Goal: Communication & Community: Answer question/provide support

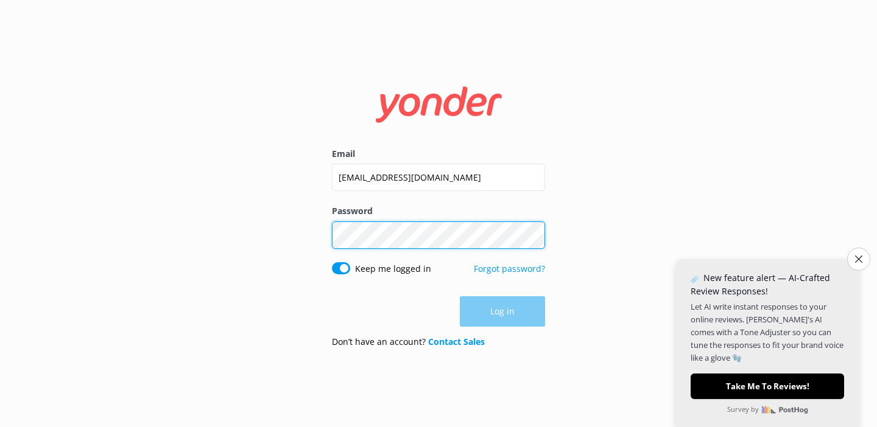
click at [502, 312] on button "Log in" at bounding box center [502, 312] width 85 height 30
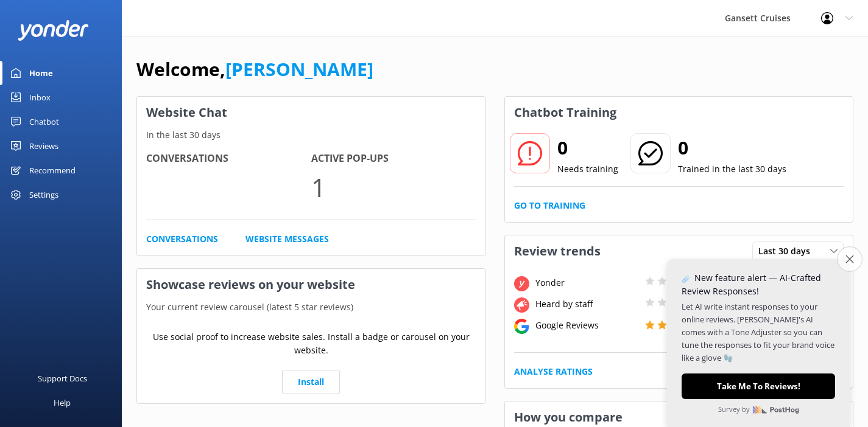
click at [845, 263] on icon "Close survey" at bounding box center [849, 259] width 8 height 8
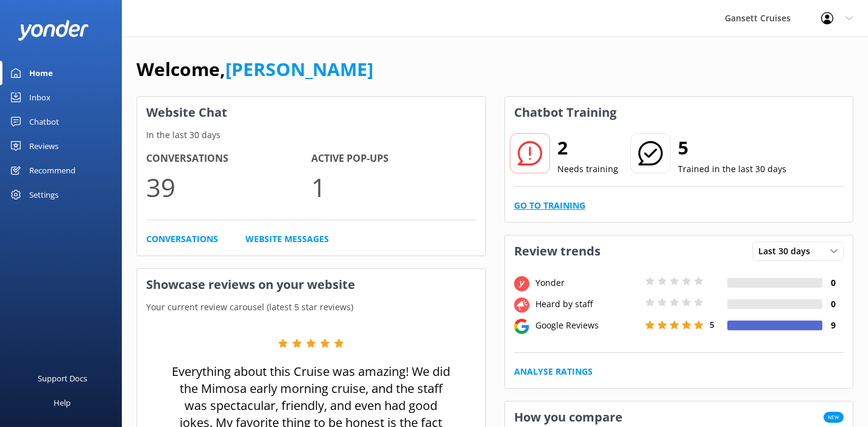
click at [541, 205] on link "Go to Training" at bounding box center [549, 205] width 71 height 13
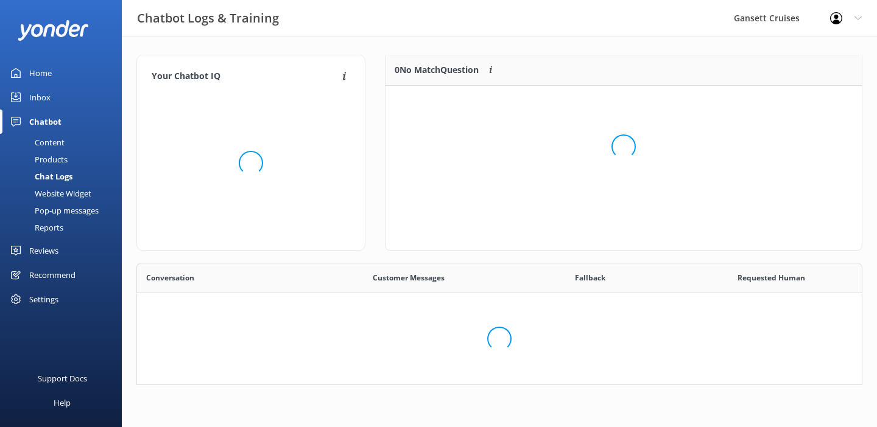
scroll to position [10, 10]
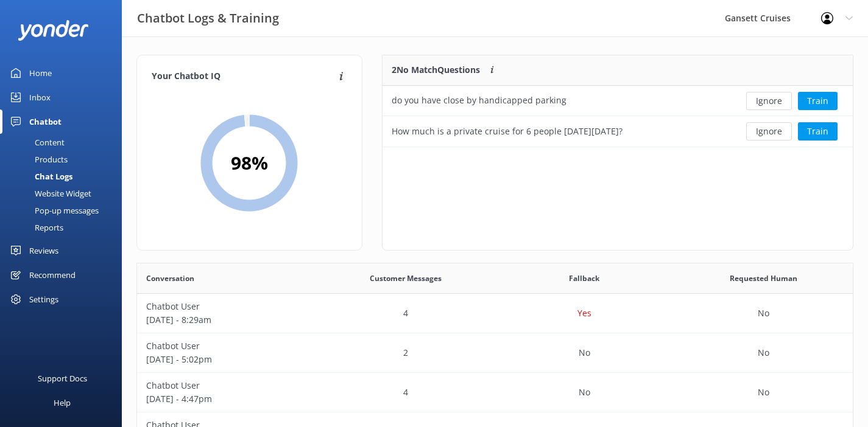
click at [57, 99] on link "Inbox" at bounding box center [61, 97] width 122 height 24
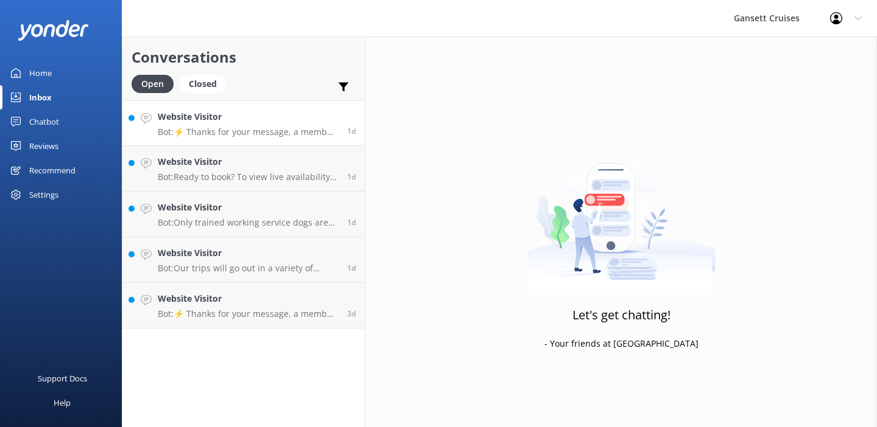
click at [239, 138] on link "Website Visitor Bot: ⚡ Thanks for your message, a member of our staff will get …" at bounding box center [243, 123] width 242 height 46
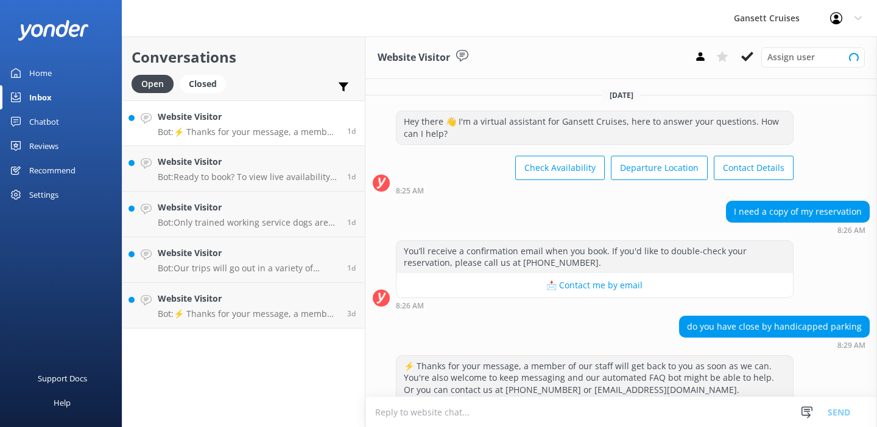
scroll to position [42, 0]
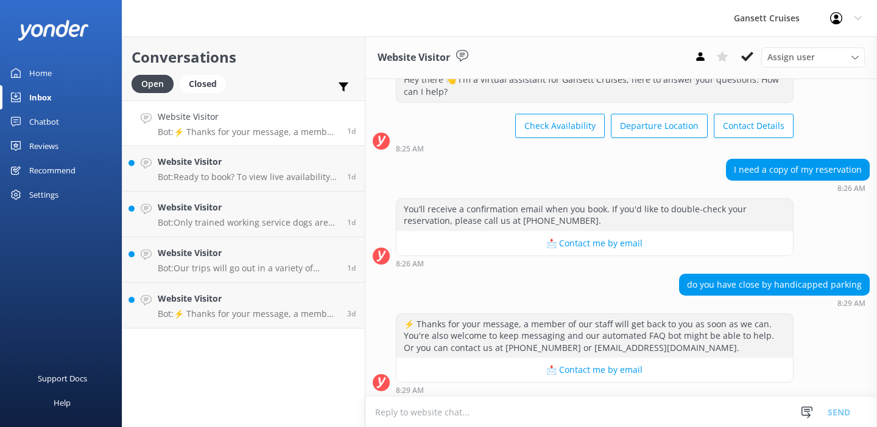
click at [525, 415] on textarea at bounding box center [621, 413] width 512 height 30
click at [426, 412] on textarea "Hi, There are handicapped parking spaces" at bounding box center [621, 412] width 512 height 30
click at [599, 408] on textarea "Hi, There are metered handicapped parking spaces" at bounding box center [621, 412] width 512 height 30
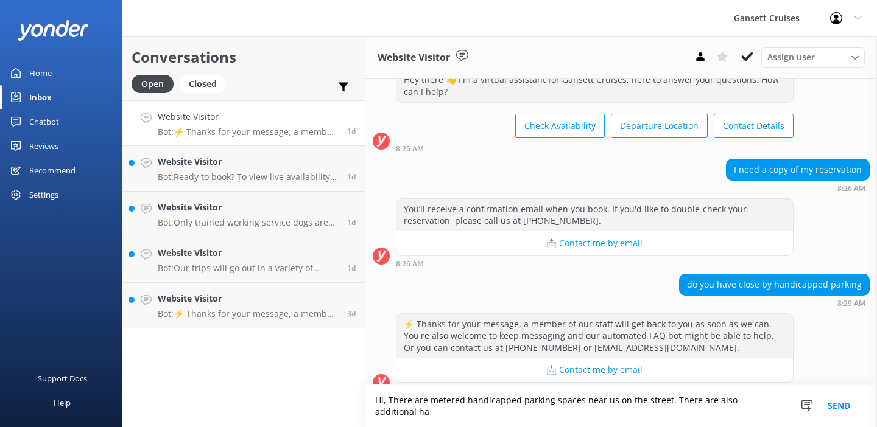
scroll to position [54, 0]
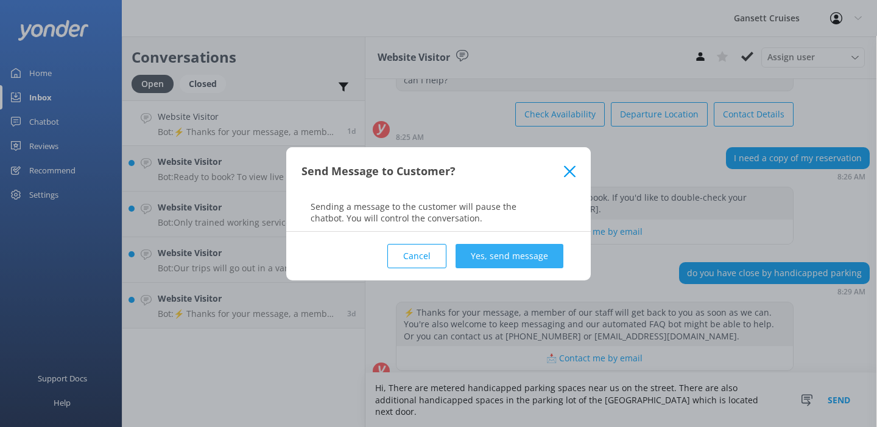
type textarea "Hi, There are metered handicapped parking spaces near us on the street. There a…"
click at [507, 253] on button "Yes, send message" at bounding box center [510, 256] width 108 height 24
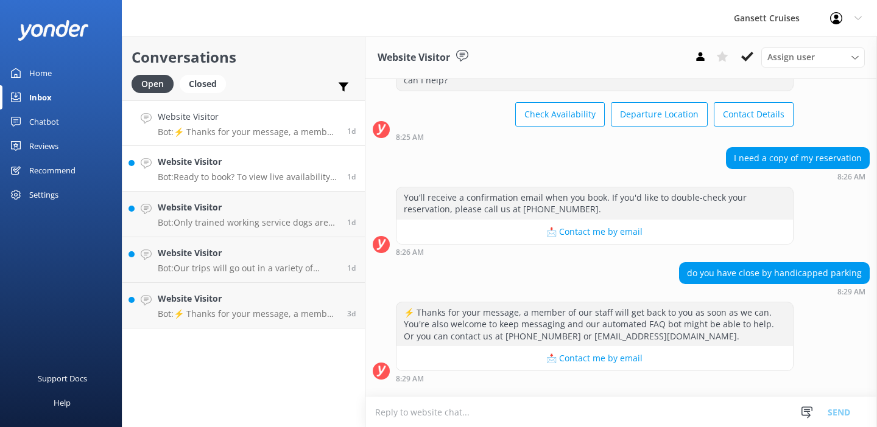
scroll to position [42, 0]
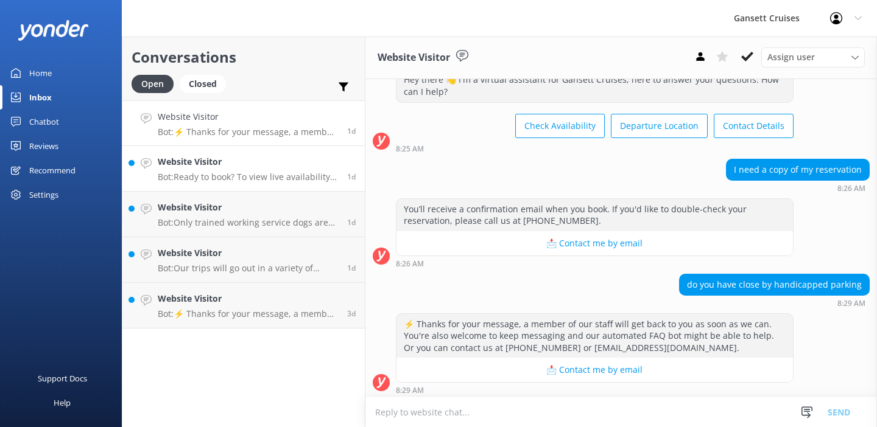
click at [227, 178] on p "Bot: Ready to book? To view live availability and book your cruise online, clic…" at bounding box center [248, 177] width 180 height 11
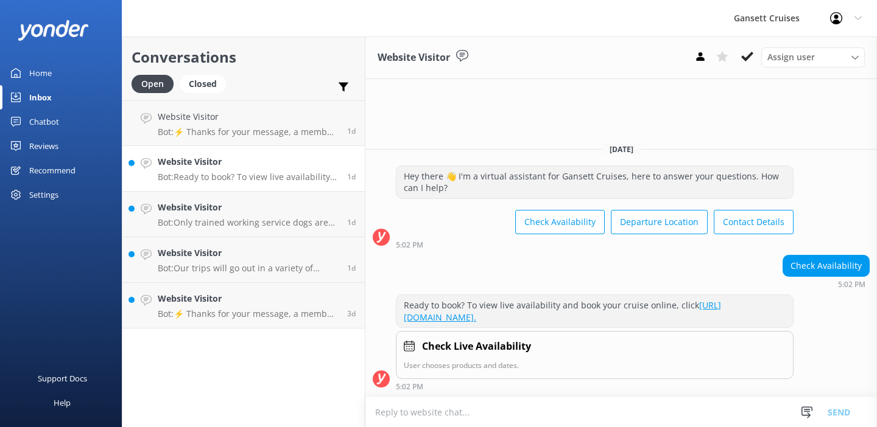
click at [227, 178] on p "Bot: Ready to book? To view live availability and book your cruise online, clic…" at bounding box center [248, 177] width 180 height 11
drag, startPoint x: 261, startPoint y: 216, endPoint x: 267, endPoint y: 228, distance: 13.9
click at [261, 216] on div "Website Visitor Bot: Only trained working service dogs are allowed on board—no …" at bounding box center [248, 214] width 180 height 27
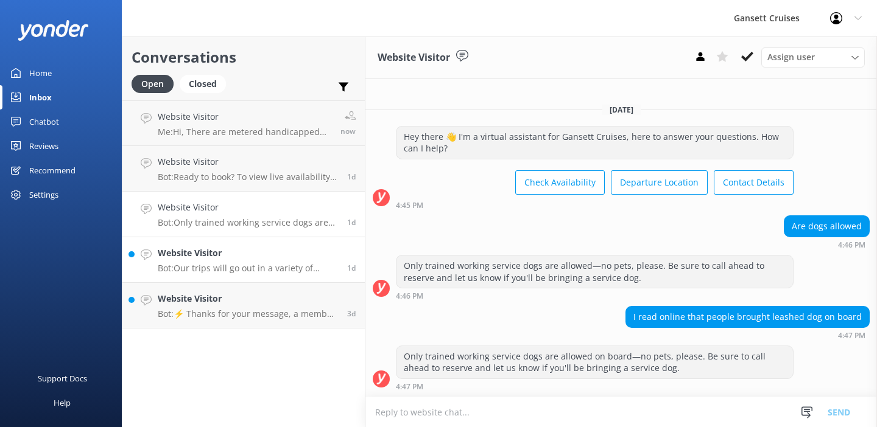
click at [216, 261] on div "Website Visitor Bot: Our trips will go out in a variety of weather including li…" at bounding box center [248, 260] width 180 height 27
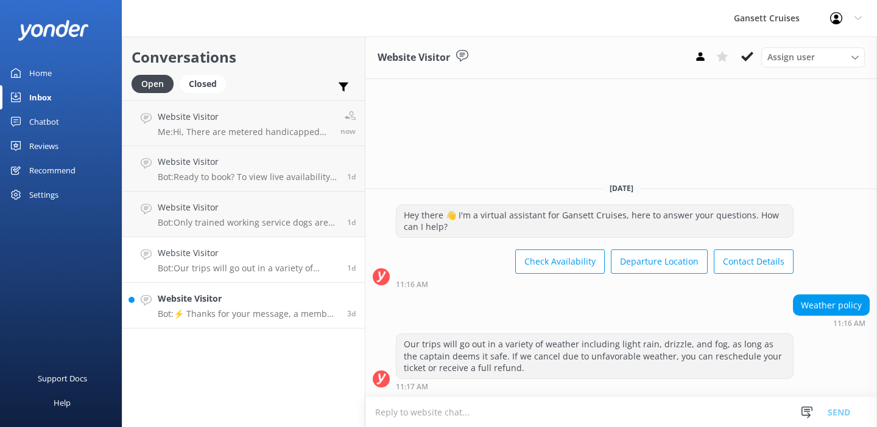
click at [237, 301] on h4 "Website Visitor" at bounding box center [248, 298] width 180 height 13
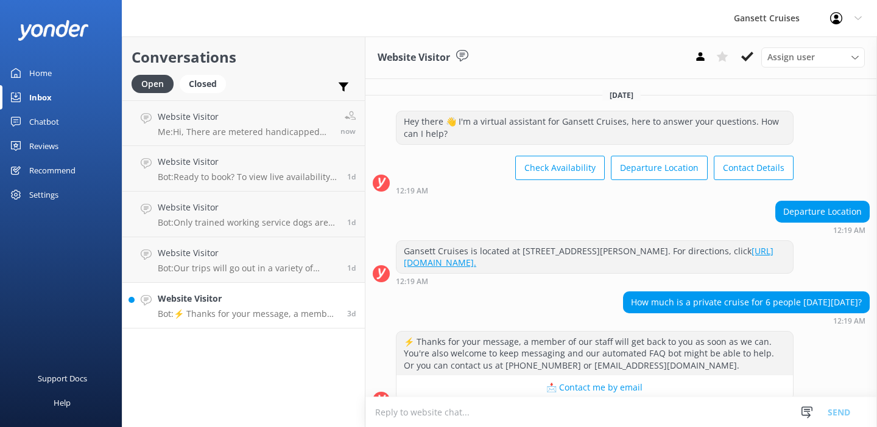
scroll to position [18, 0]
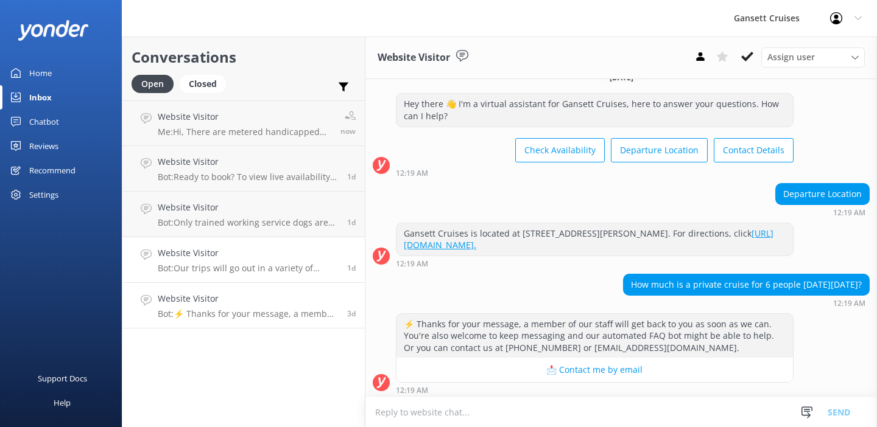
click at [334, 268] on p "Bot: Our trips will go out in a variety of weather including light rain, drizzl…" at bounding box center [248, 268] width 180 height 11
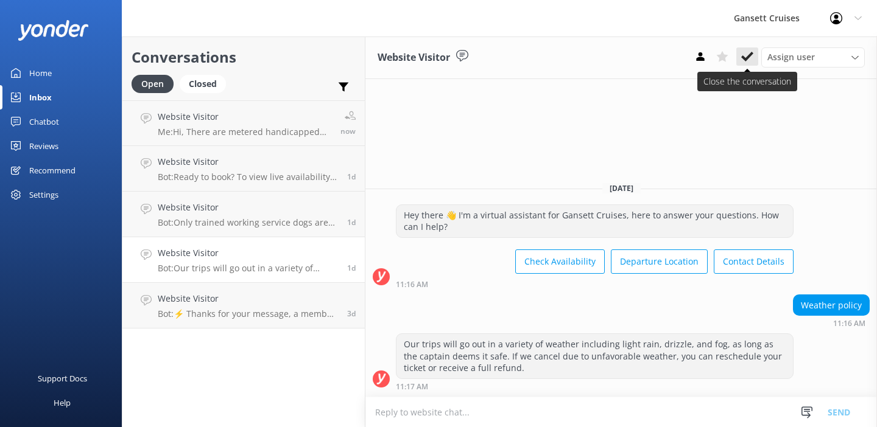
click at [747, 58] on use at bounding box center [747, 57] width 12 height 10
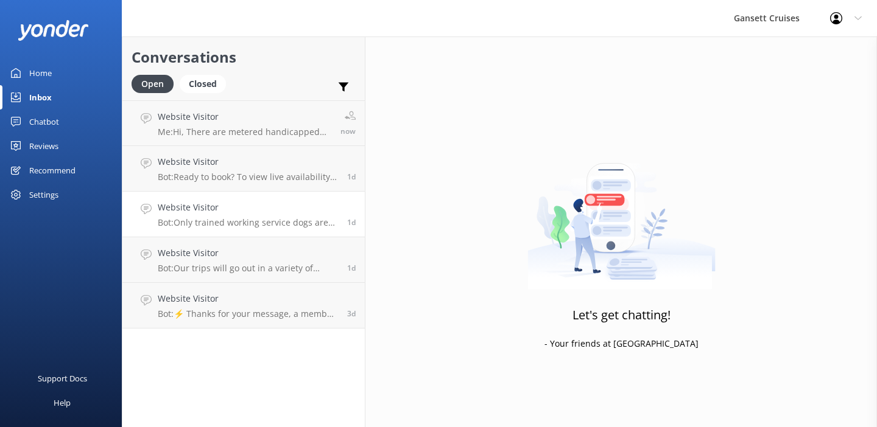
click at [304, 210] on h4 "Website Visitor" at bounding box center [248, 207] width 180 height 13
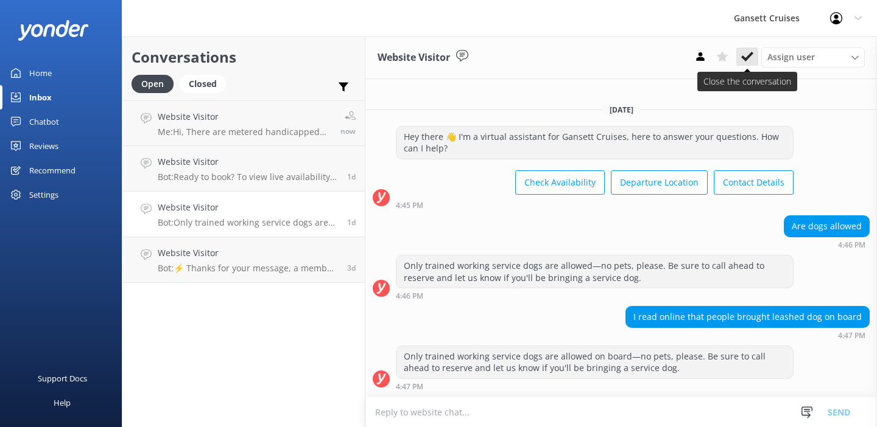
click at [745, 52] on icon at bounding box center [747, 57] width 12 height 12
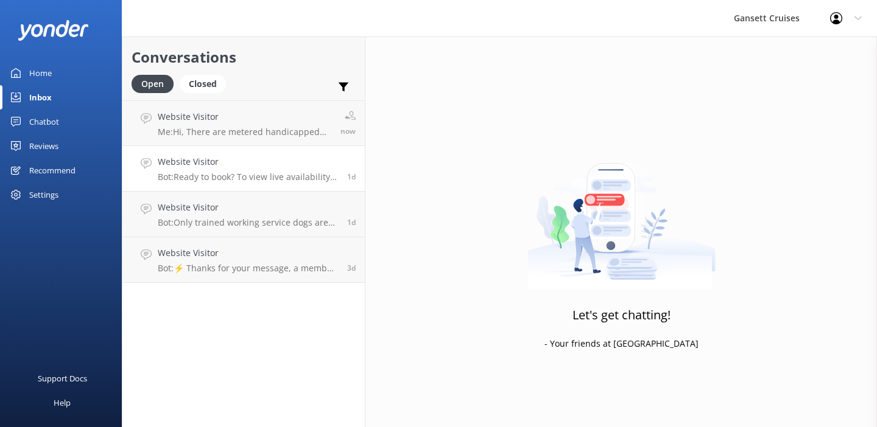
click at [283, 178] on p "Bot: Ready to book? To view live availability and book your cruise online, clic…" at bounding box center [248, 177] width 180 height 11
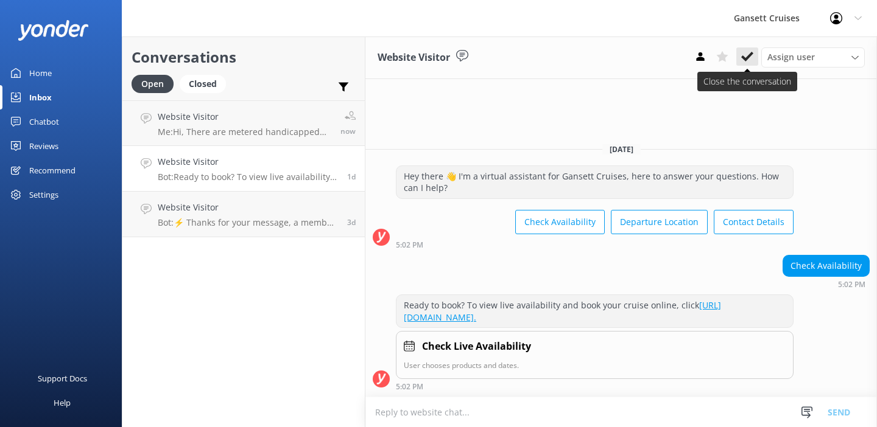
click at [743, 59] on use at bounding box center [747, 57] width 12 height 10
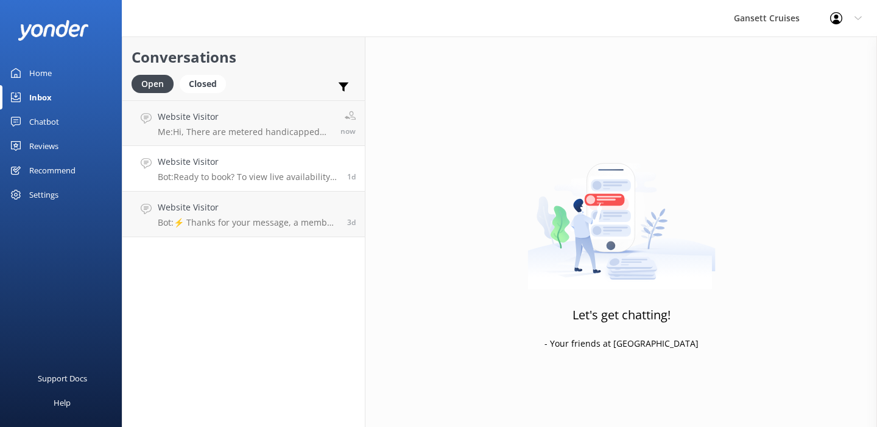
click at [257, 147] on link "Website Visitor Bot: Ready to book? To view live availability and book your cru…" at bounding box center [243, 169] width 242 height 46
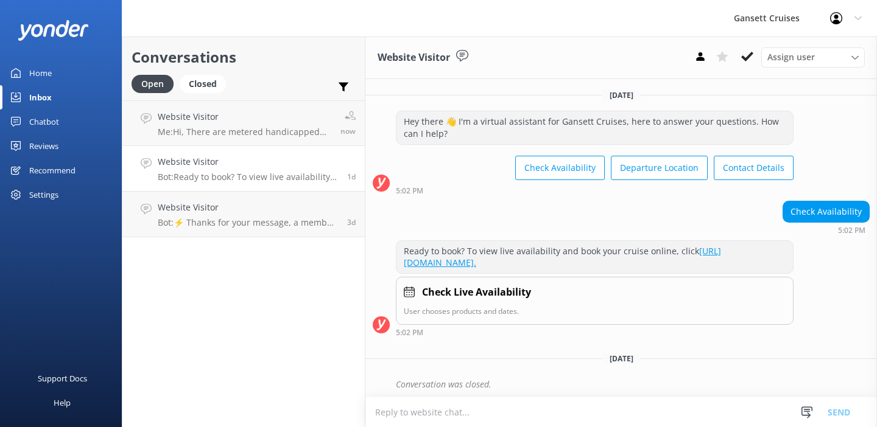
scroll to position [1, 0]
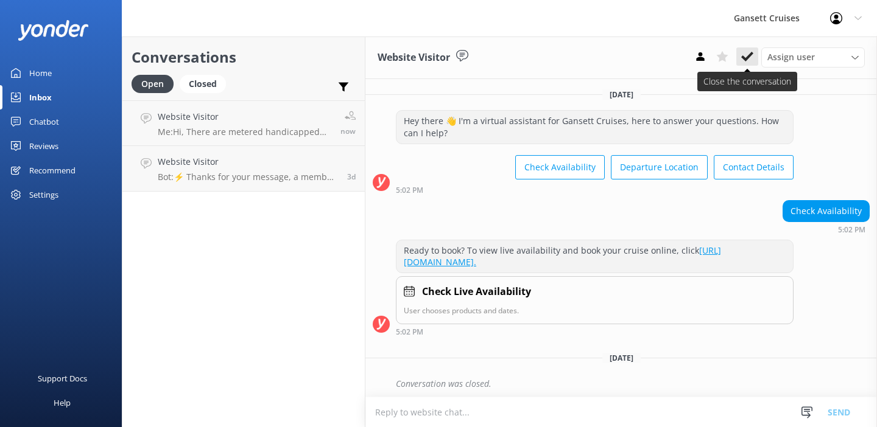
click at [749, 63] on button at bounding box center [747, 56] width 22 height 18
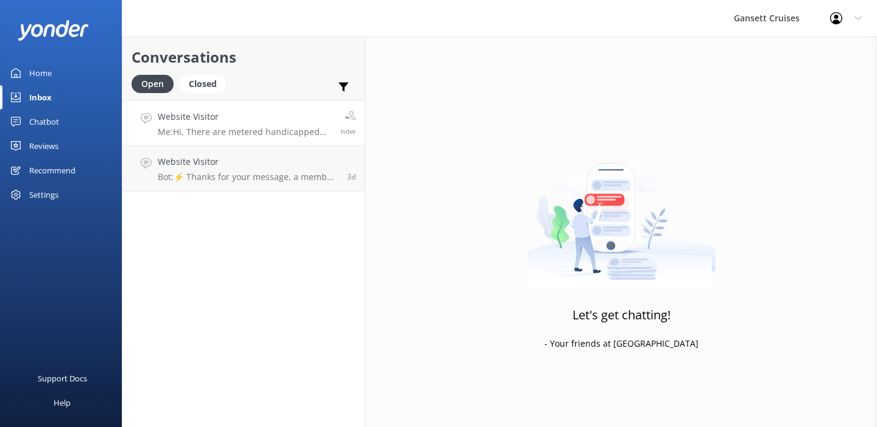
click at [262, 120] on h4 "Website Visitor" at bounding box center [245, 116] width 174 height 13
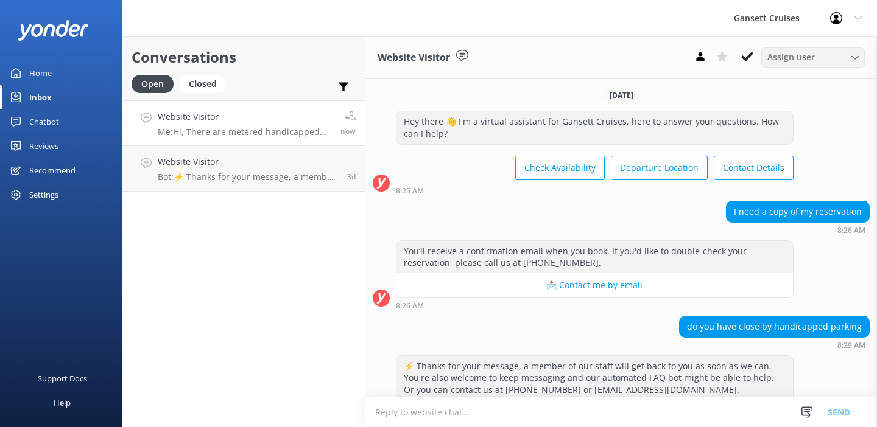
scroll to position [166, 0]
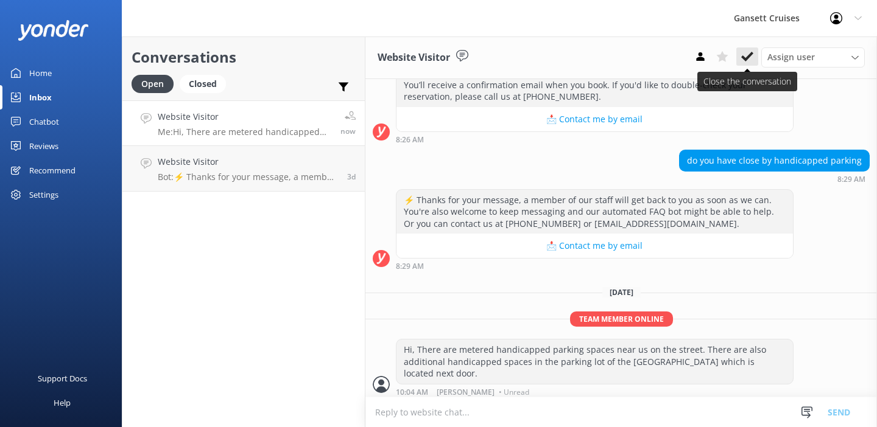
click at [750, 58] on icon at bounding box center [747, 57] width 12 height 12
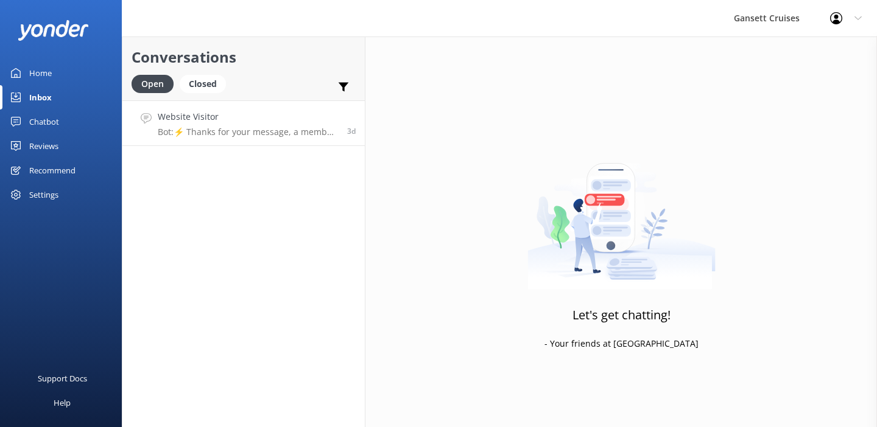
click at [290, 136] on p "Bot: ⚡ Thanks for your message, a member of our staff will get back to you as s…" at bounding box center [248, 132] width 180 height 11
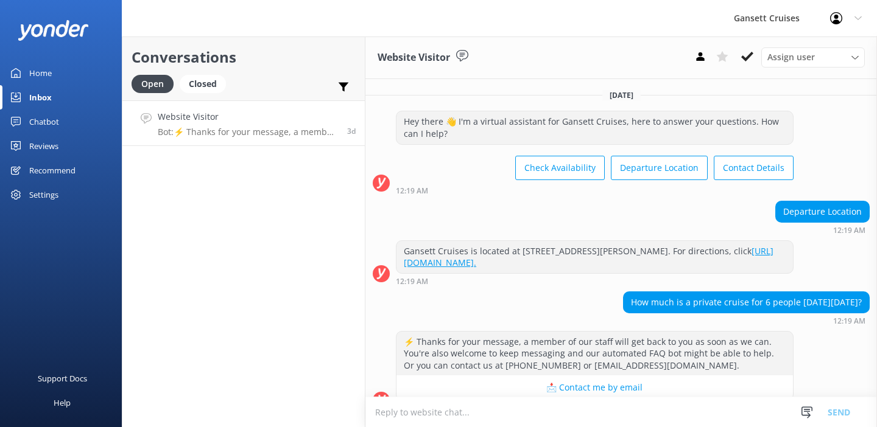
scroll to position [18, 0]
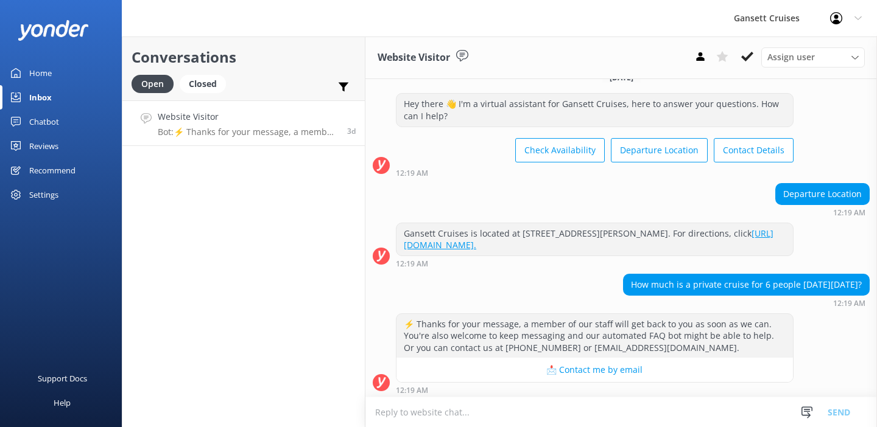
click at [494, 409] on textarea at bounding box center [621, 413] width 512 height 30
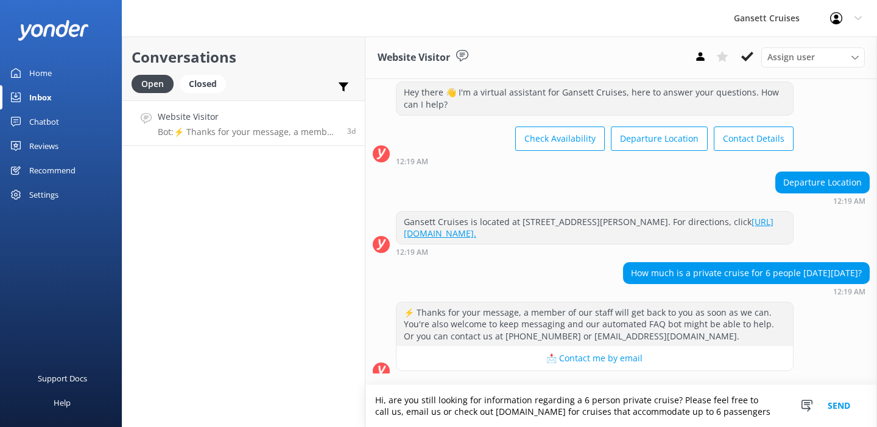
scroll to position [41, 0]
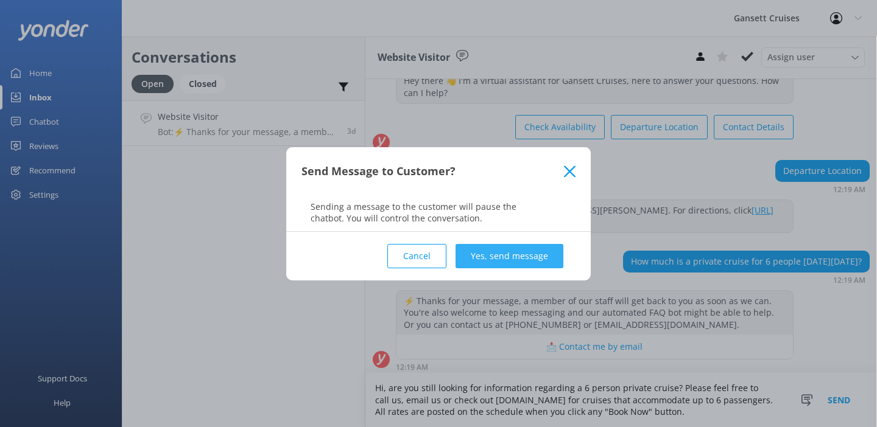
type textarea "Hi, are you still looking for information regarding a 6 person private cruise? …"
click at [485, 246] on button "Yes, send message" at bounding box center [510, 256] width 108 height 24
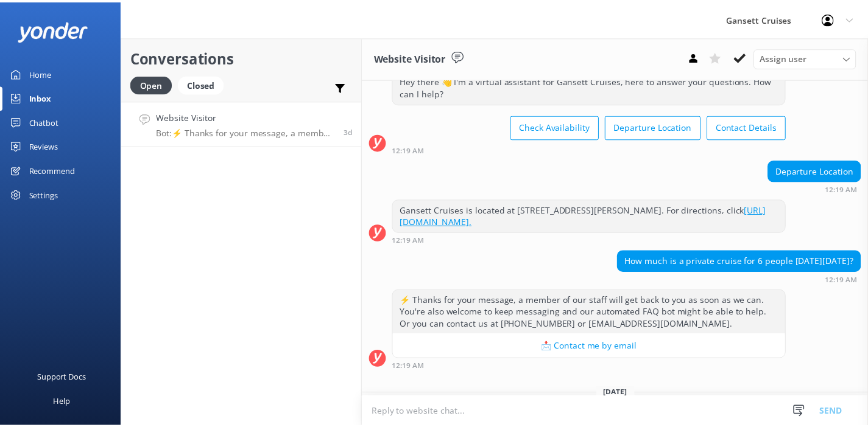
scroll to position [142, 0]
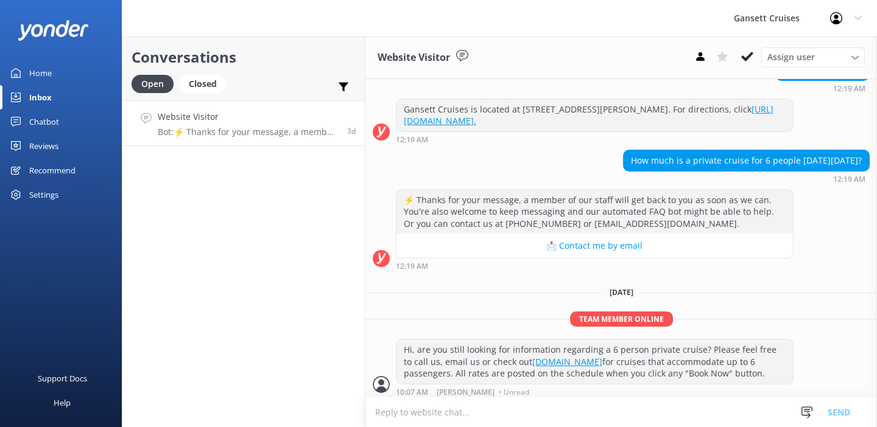
click at [40, 79] on div "Home" at bounding box center [40, 73] width 23 height 24
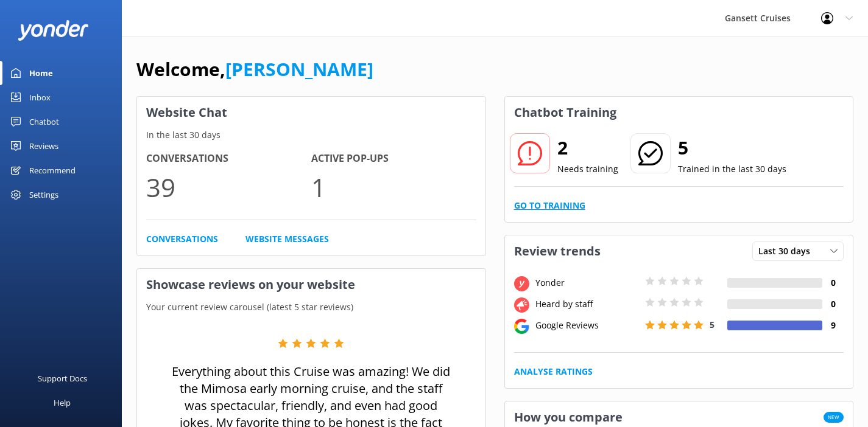
click at [549, 203] on link "Go to Training" at bounding box center [549, 205] width 71 height 13
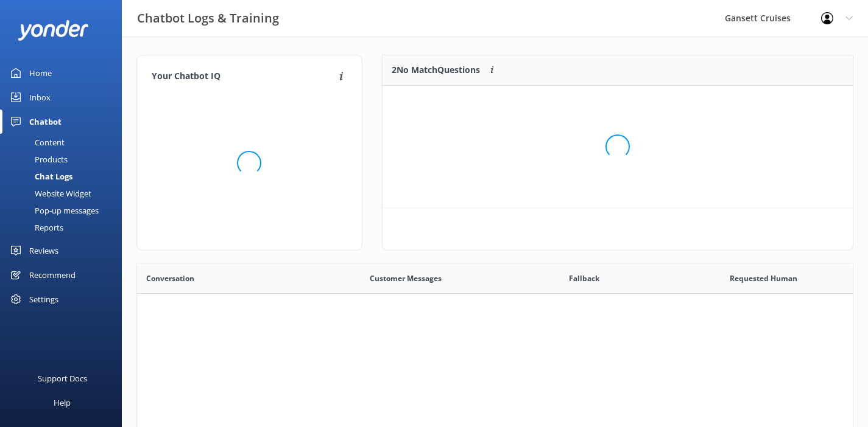
scroll to position [83, 461]
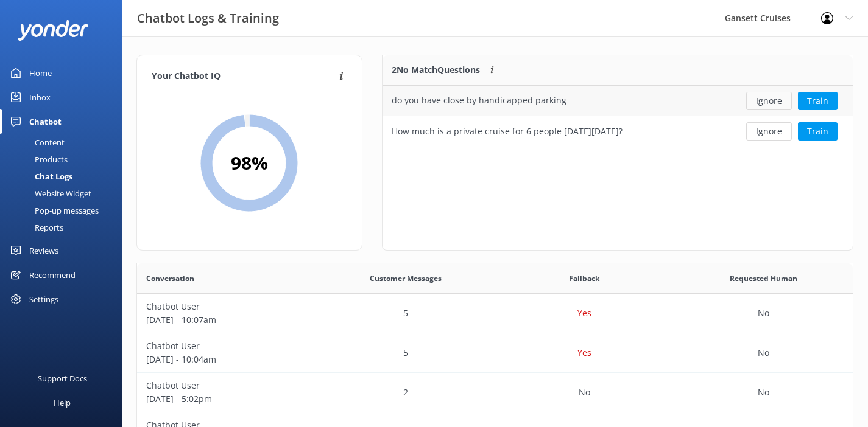
click at [778, 102] on button "Ignore" at bounding box center [769, 101] width 46 height 18
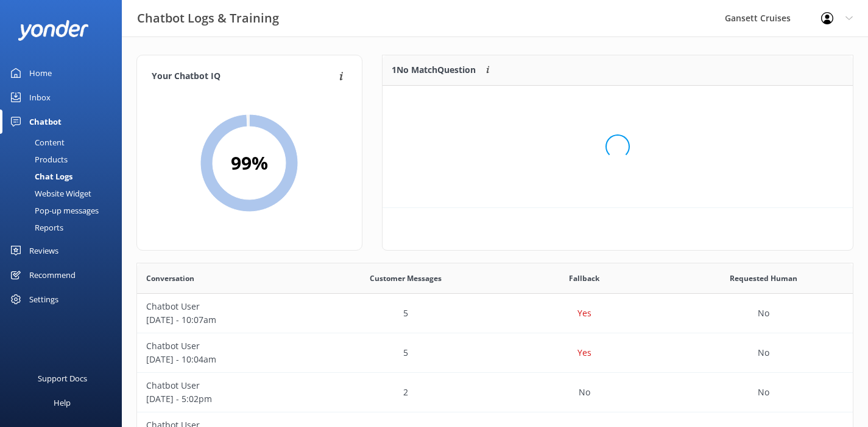
scroll to position [52, 461]
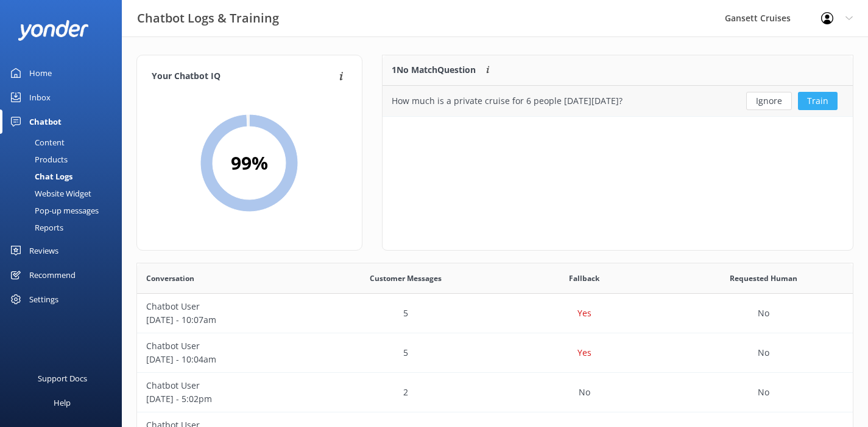
click at [821, 100] on button "Train" at bounding box center [818, 101] width 40 height 18
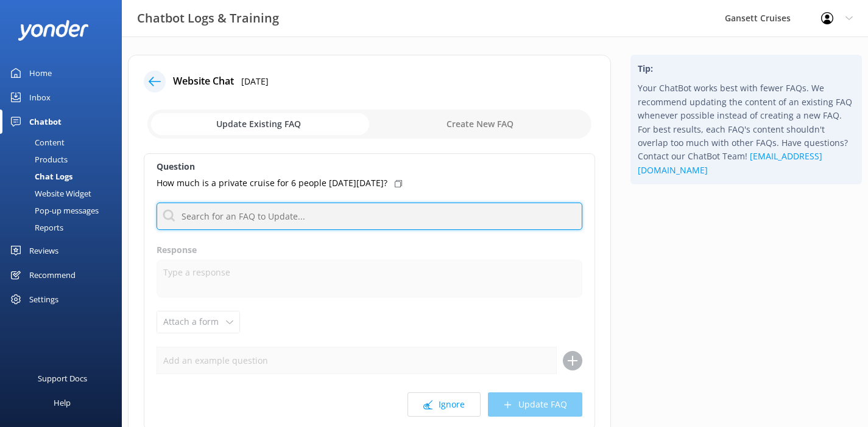
click at [274, 225] on input "text" at bounding box center [370, 216] width 426 height 27
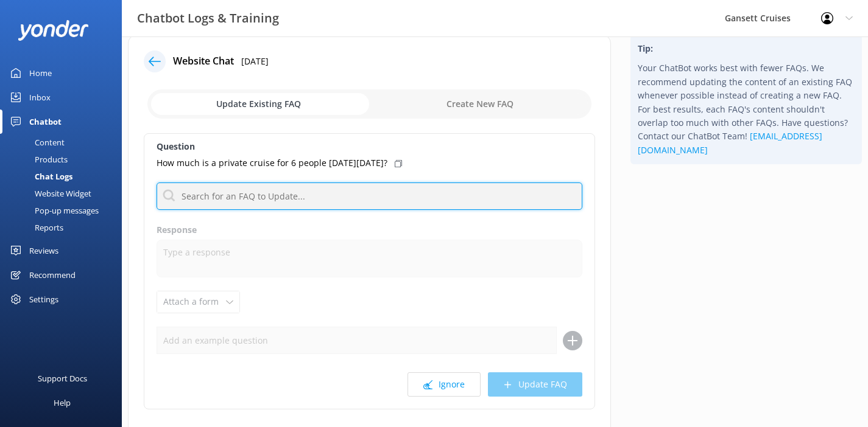
scroll to position [63, 0]
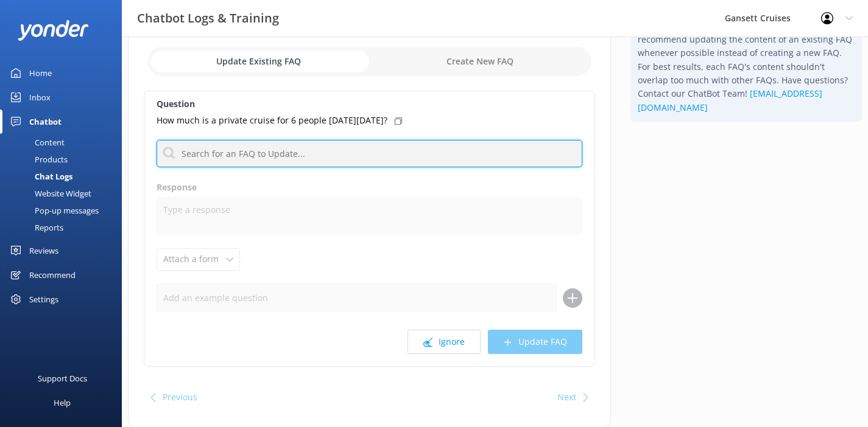
click at [253, 160] on input "text" at bounding box center [370, 153] width 426 height 27
type input "camelot"
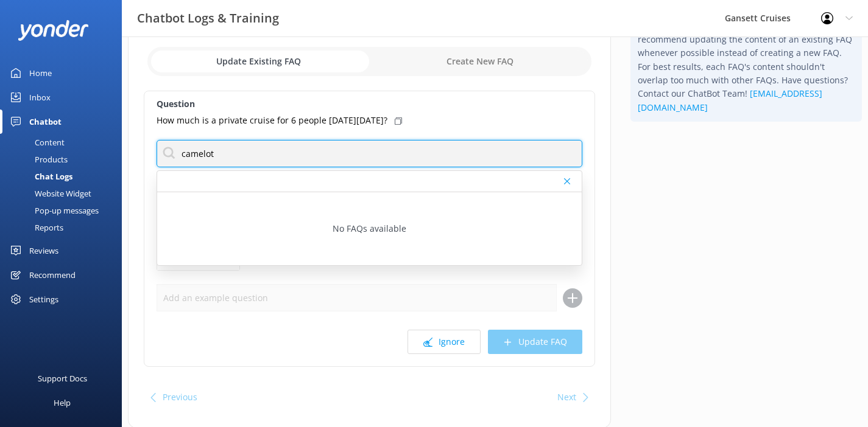
drag, startPoint x: 227, startPoint y: 154, endPoint x: 119, endPoint y: 154, distance: 107.2
click at [119, 154] on div "Chatbot Logs & Training Gansett Cruises Profile Settings Logout Home Inbox Chat…" at bounding box center [434, 219] width 868 height 491
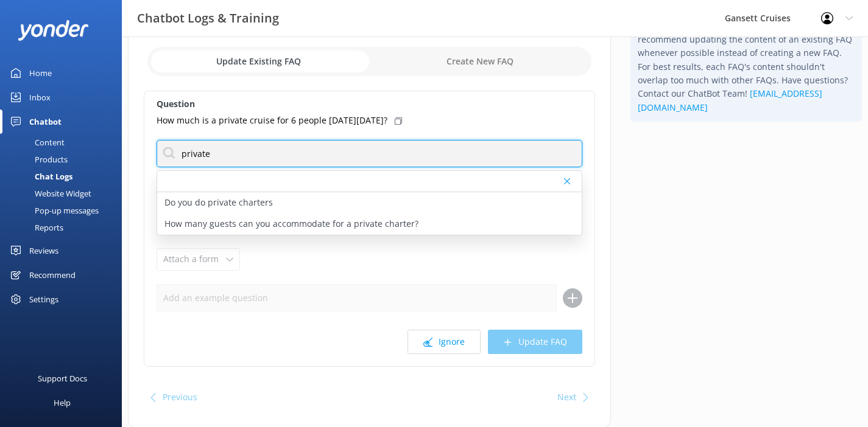
drag, startPoint x: 238, startPoint y: 156, endPoint x: 135, endPoint y: 164, distance: 103.8
click at [135, 164] on div "Website Chat [DATE] Update Existing FAQ Create New FAQ Question How much is a p…" at bounding box center [369, 210] width 483 height 437
type input "private"
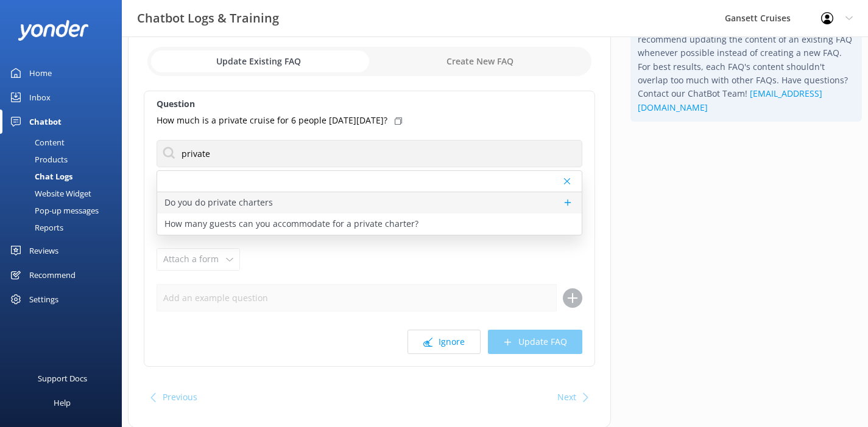
click at [250, 205] on p "Do you do private charters" at bounding box center [218, 202] width 108 height 13
type textarea "Gansett can be chartered for any number of special occasions. You can read more…"
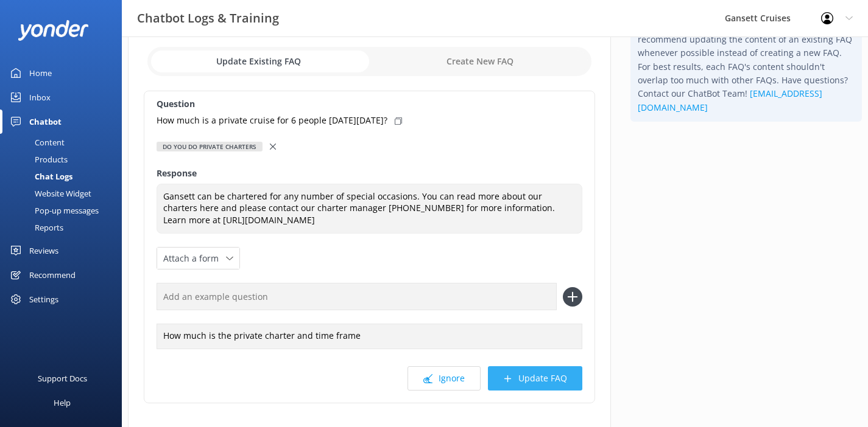
click at [522, 379] on button "Update FAQ" at bounding box center [535, 379] width 94 height 24
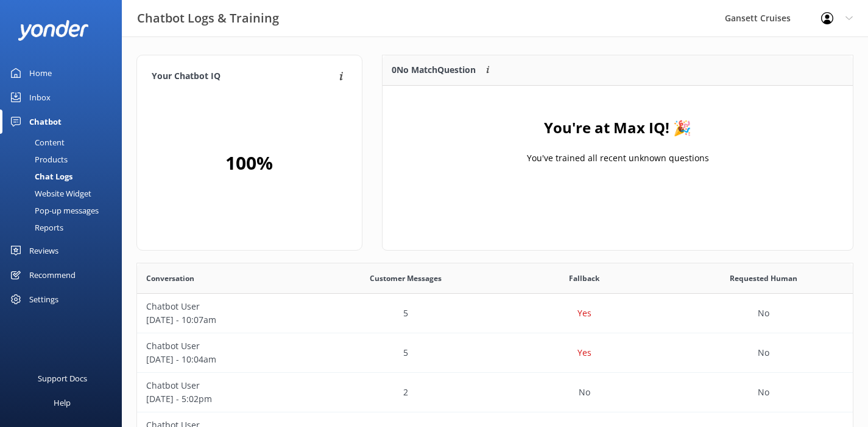
scroll to position [143, 461]
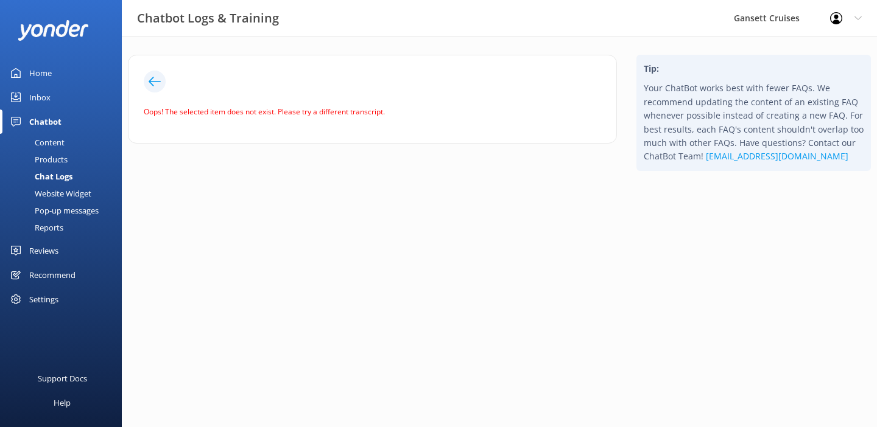
click at [47, 77] on div "Home" at bounding box center [40, 73] width 23 height 24
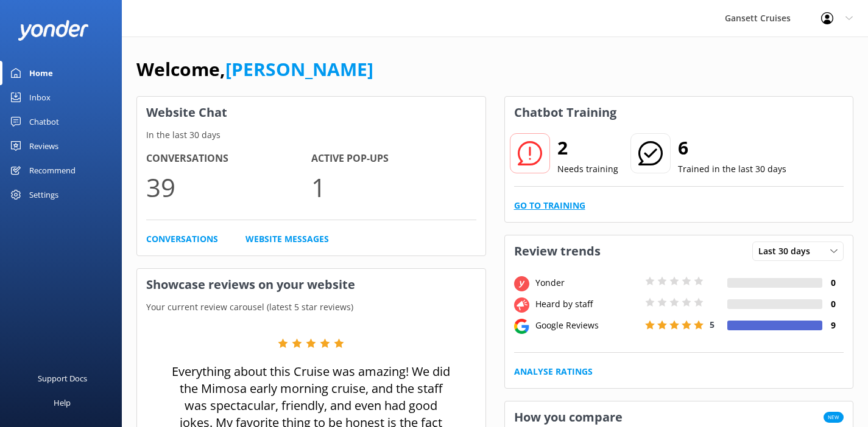
click at [557, 207] on link "Go to Training" at bounding box center [549, 205] width 71 height 13
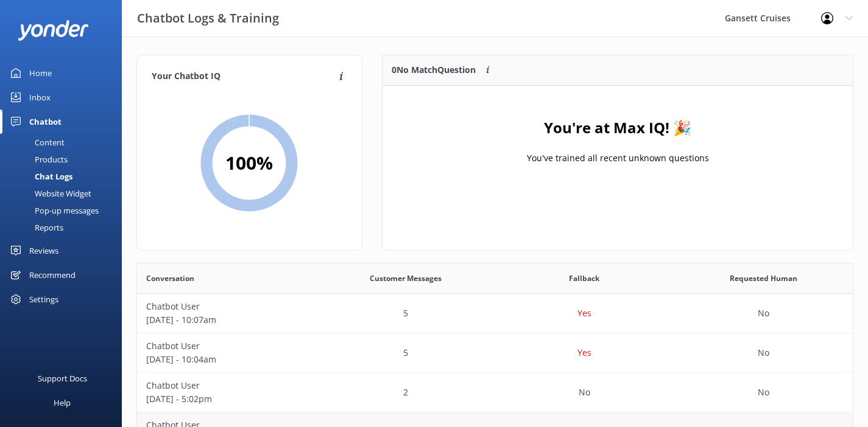
scroll to position [112, 0]
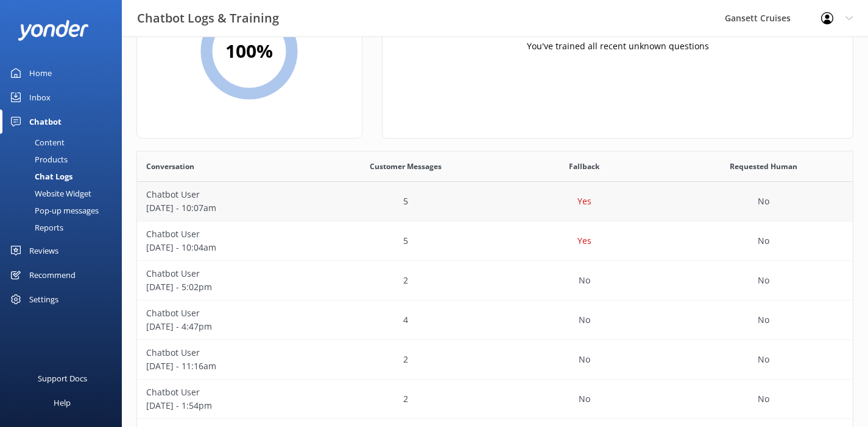
click at [468, 220] on div "5" at bounding box center [405, 202] width 179 height 40
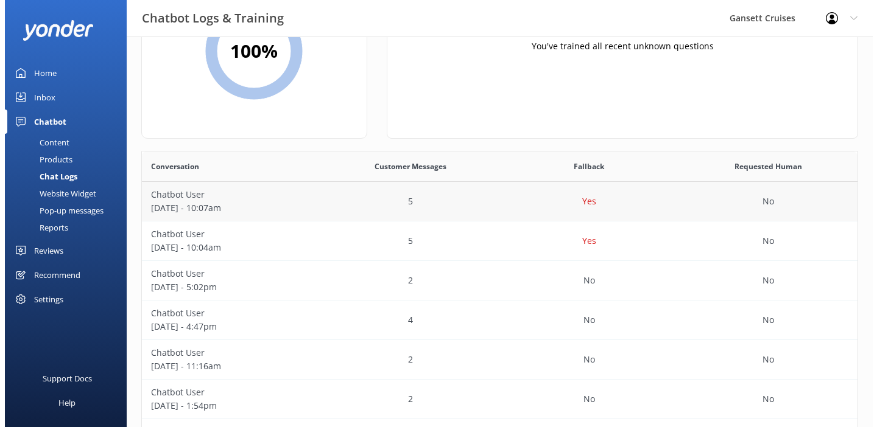
scroll to position [0, 0]
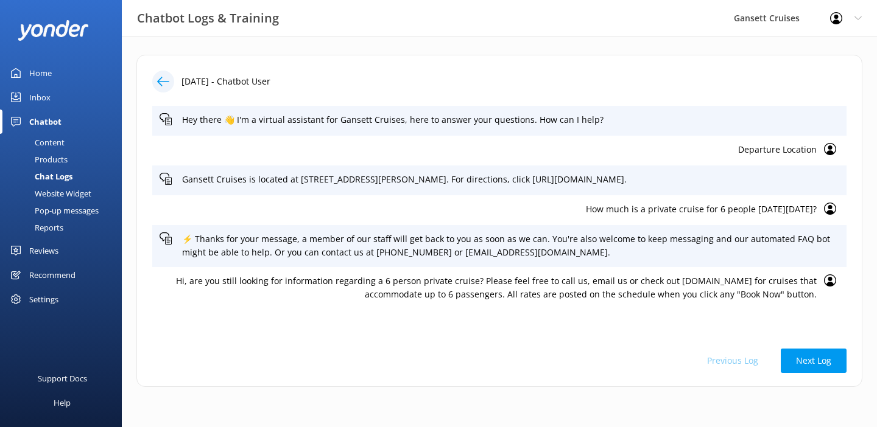
click at [781, 208] on p "How much is a private cruise for 6 people [DATE][DATE]?" at bounding box center [488, 209] width 657 height 13
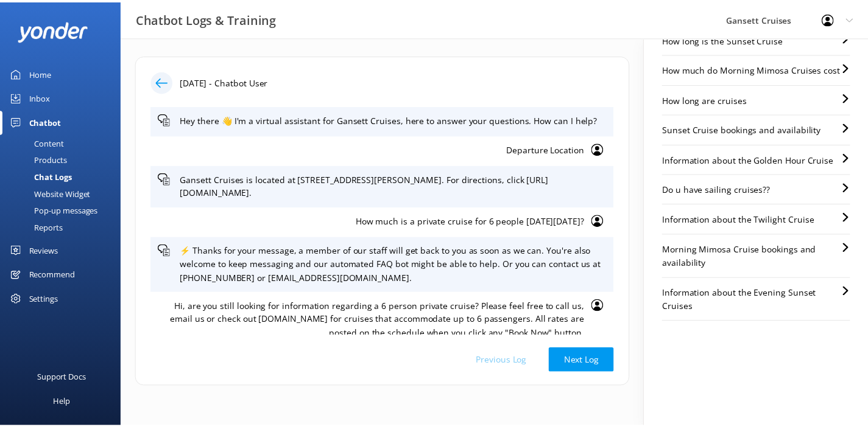
scroll to position [380, 0]
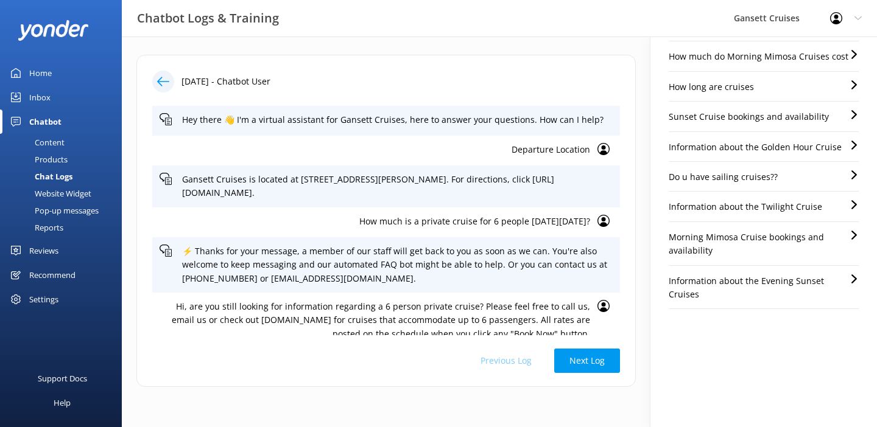
click at [52, 144] on div "Content" at bounding box center [35, 142] width 57 height 17
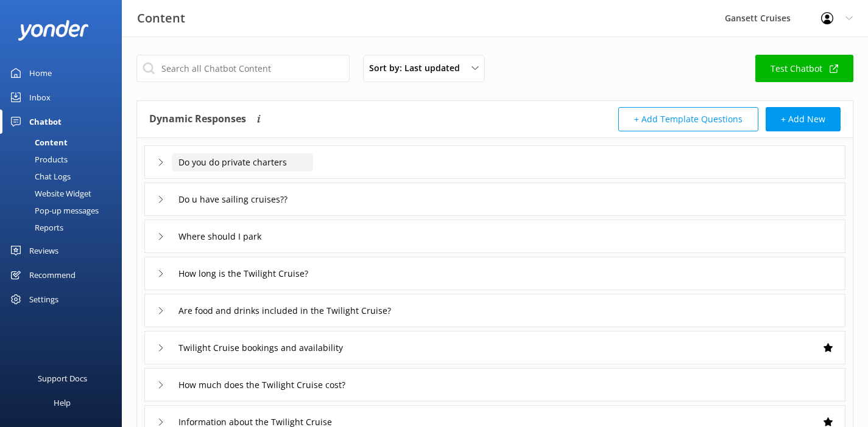
click at [236, 156] on input "Do you do private charters" at bounding box center [242, 162] width 141 height 18
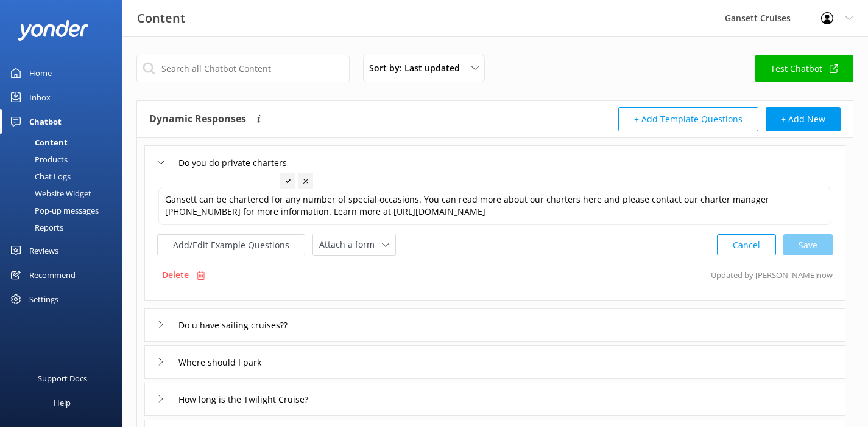
click at [305, 280] on div "Delete Updated by [PERSON_NAME] now" at bounding box center [494, 275] width 675 height 23
click at [50, 77] on div "Home" at bounding box center [40, 73] width 23 height 24
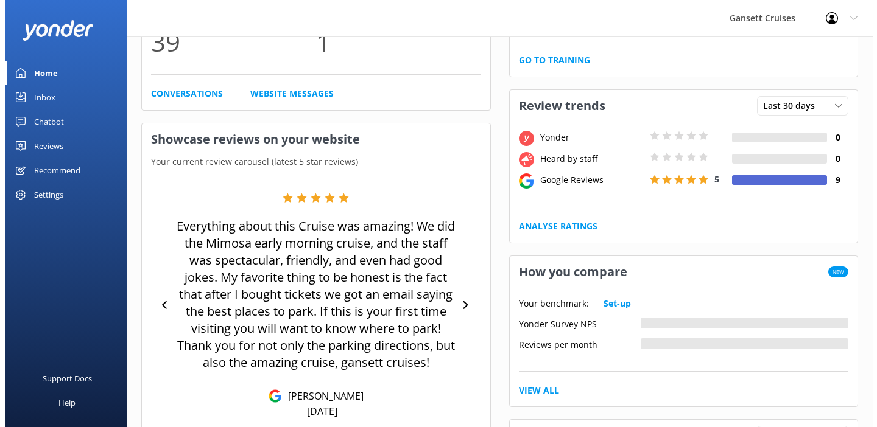
scroll to position [0, 0]
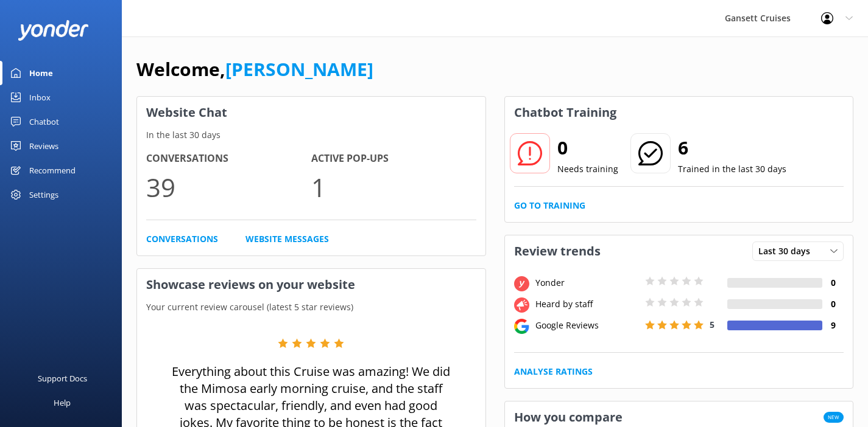
click at [43, 128] on div "Chatbot" at bounding box center [44, 122] width 30 height 24
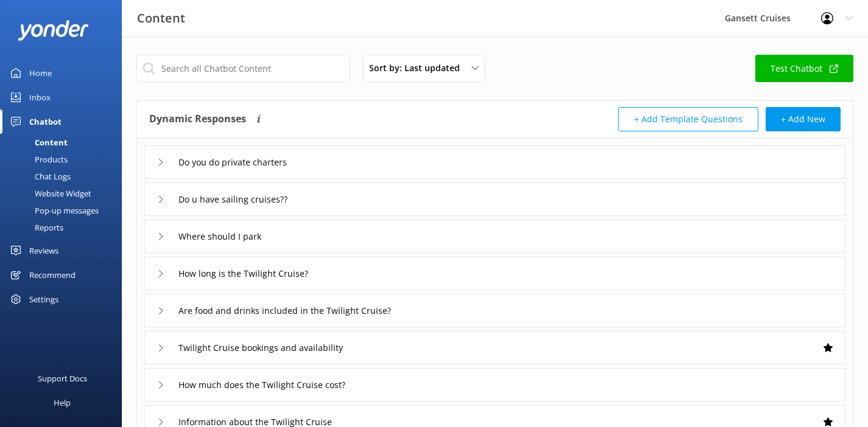
click at [59, 217] on div "Pop-up messages" at bounding box center [52, 210] width 91 height 17
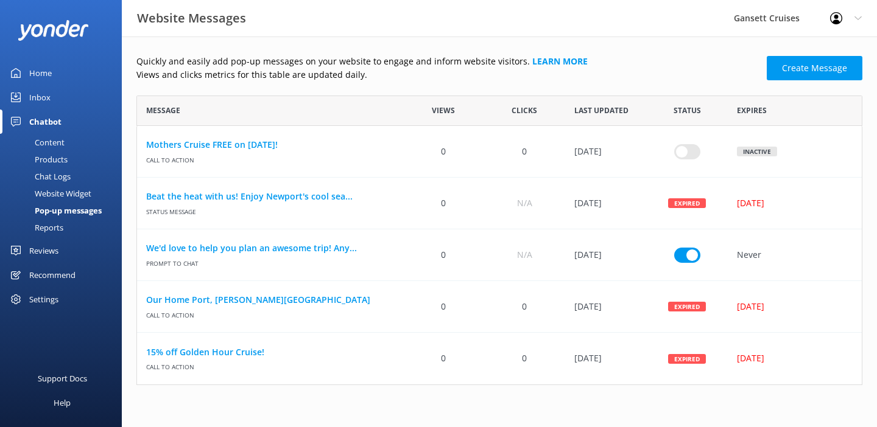
scroll to position [281, 717]
